Goal: Task Accomplishment & Management: Manage account settings

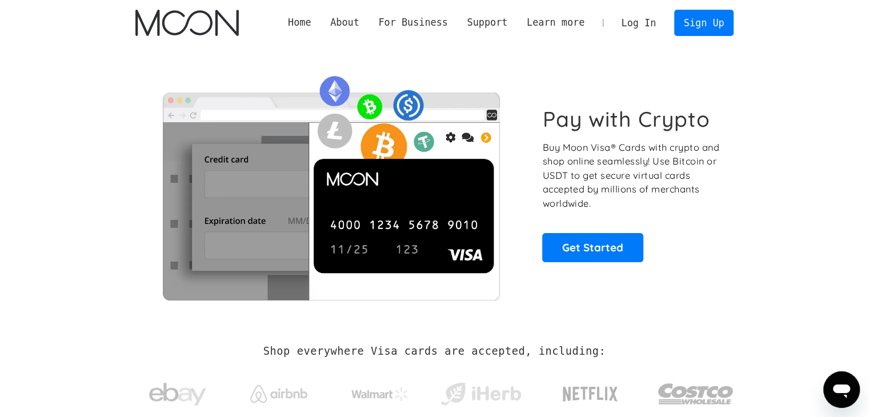
click at [640, 22] on link "Log In" at bounding box center [639, 22] width 54 height 25
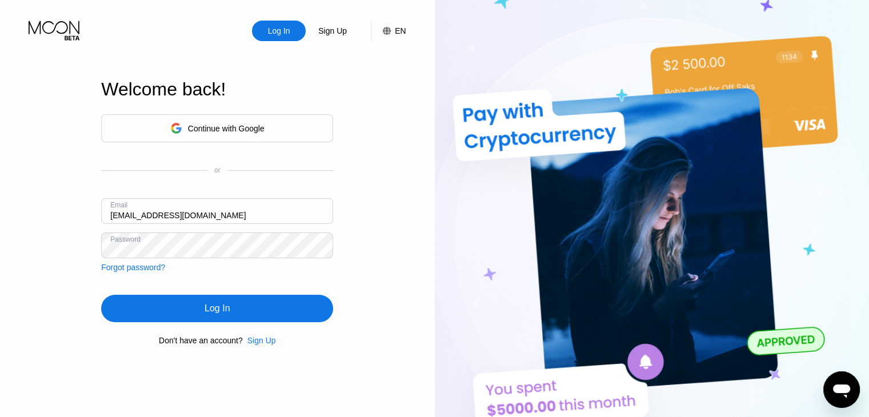
drag, startPoint x: 213, startPoint y: 213, endPoint x: 107, endPoint y: 213, distance: 105.1
click at [107, 213] on input "[EMAIL_ADDRESS][DOMAIN_NAME]" at bounding box center [217, 211] width 232 height 26
paste input "3768"
type input "[EMAIL_ADDRESS][DOMAIN_NAME]"
click at [360, 263] on div "Log In Sign Up EN Language English Save Welcome back! Continue with Google or E…" at bounding box center [217, 229] width 435 height 459
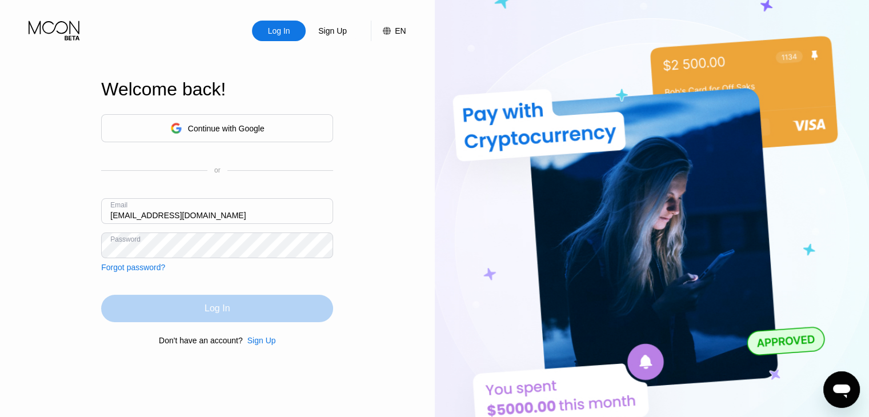
click at [208, 308] on div "Log In" at bounding box center [217, 308] width 25 height 11
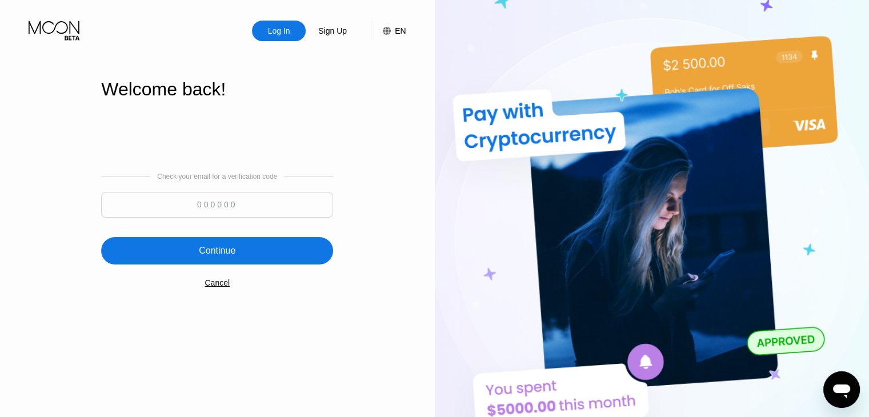
click at [199, 202] on input at bounding box center [217, 205] width 232 height 26
type input "160512"
click at [219, 246] on div "Continue" at bounding box center [217, 250] width 37 height 11
